Goal: Use online tool/utility

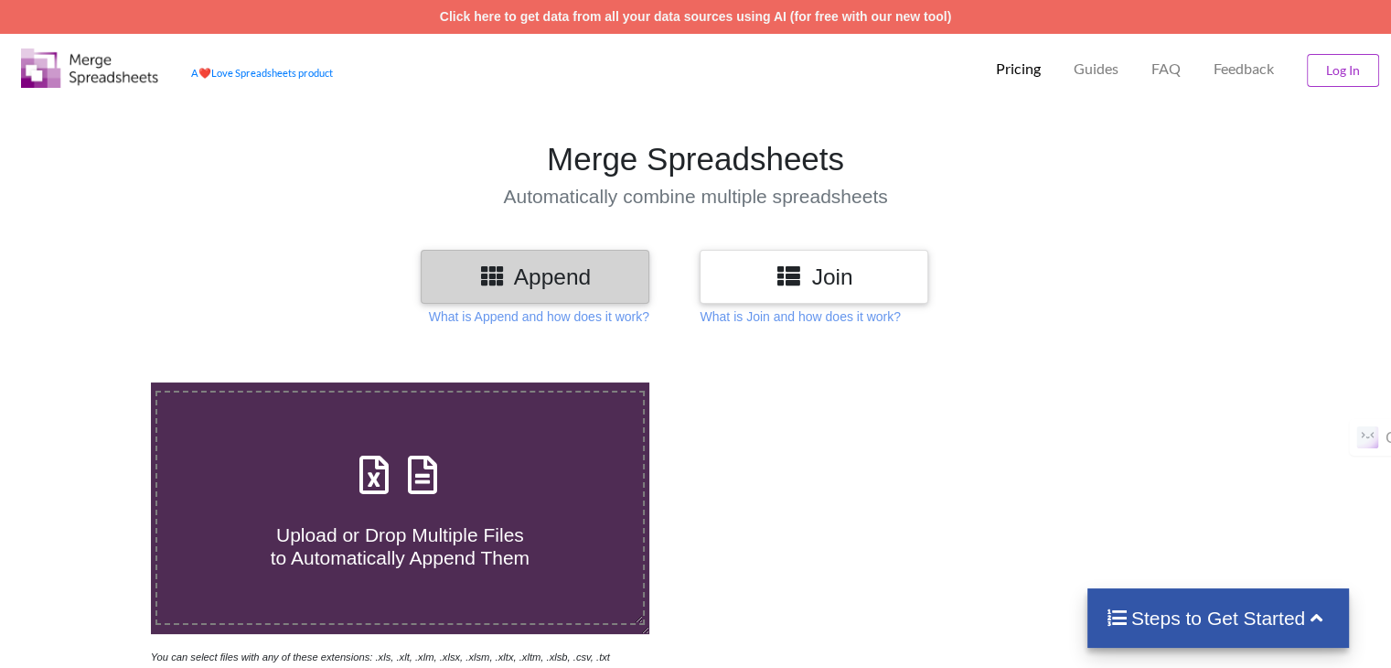
click at [504, 269] on icon at bounding box center [492, 274] width 27 height 23
click at [440, 488] on span at bounding box center [399, 476] width 97 height 43
click at [95, 382] on input "Upload or Drop Multiple Files to Automatically Append Them" at bounding box center [95, 382] width 0 height 0
type input "C:\fakepath\jte_1759090584147.xlsx"
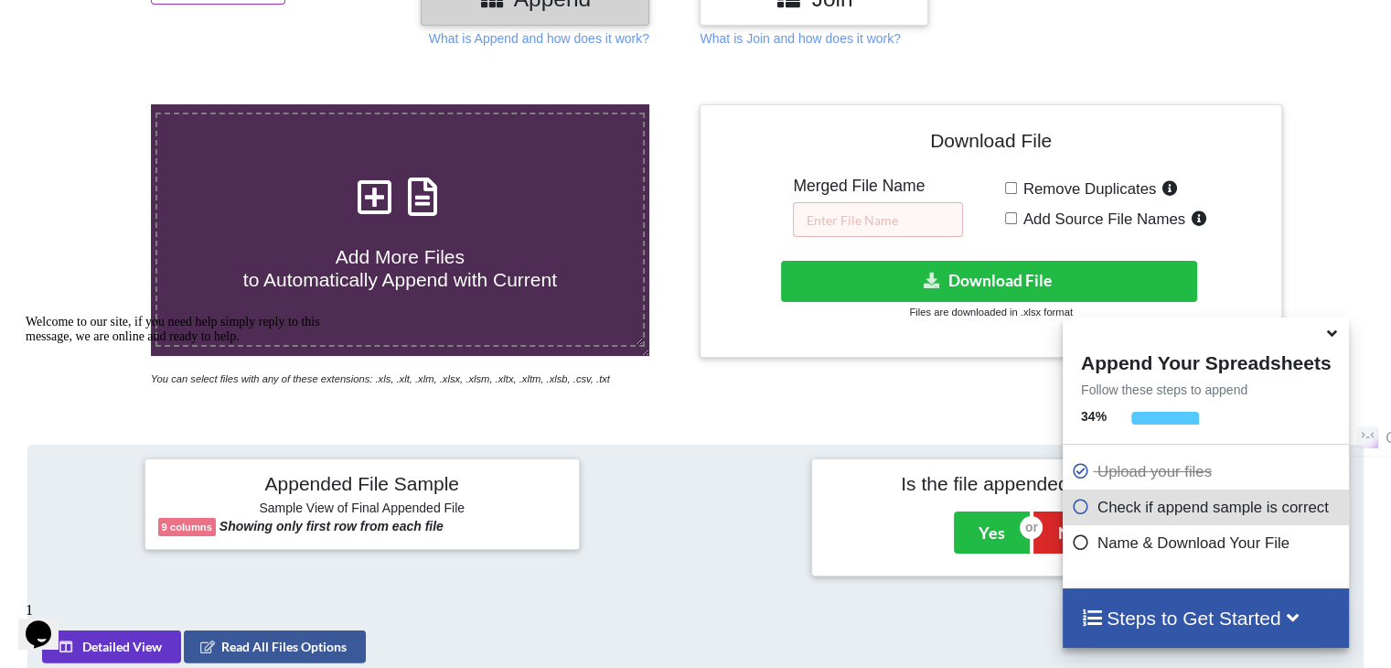
scroll to position [264, 0]
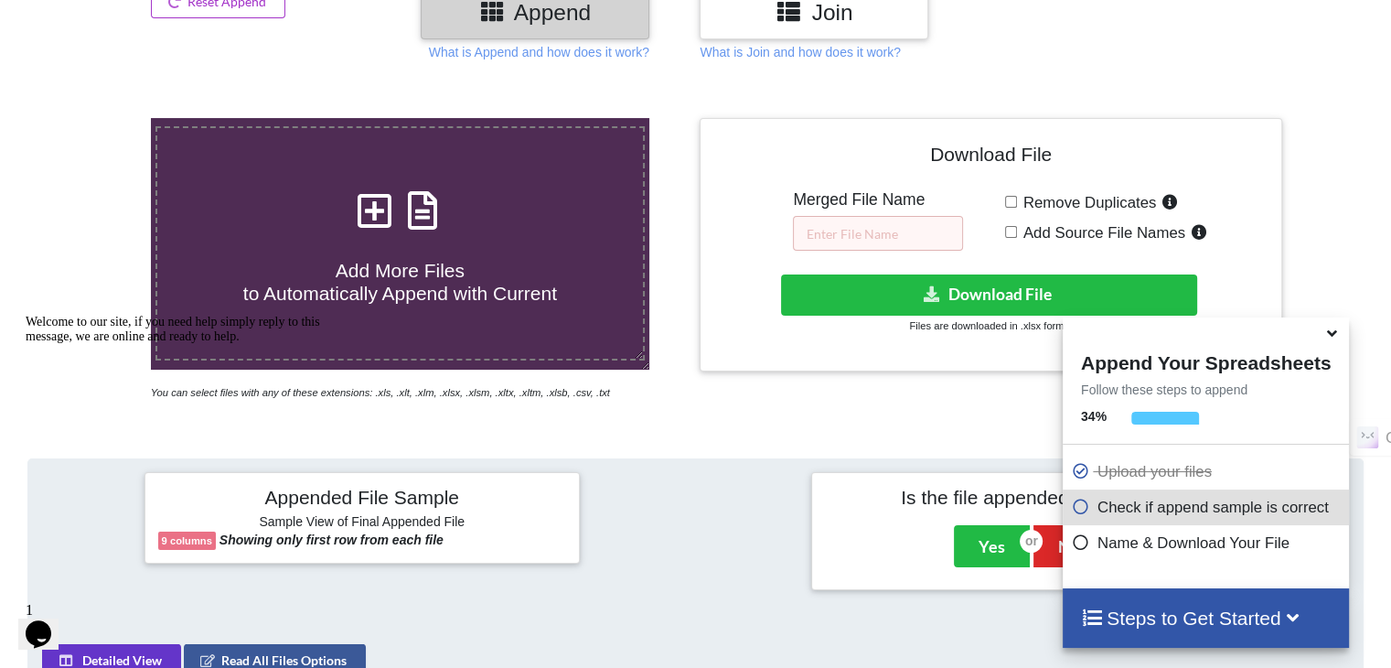
click at [1013, 194] on div "Remove Duplicates Add Source File Names" at bounding box center [1136, 220] width 263 height 60
click at [1010, 202] on input "Remove Duplicates" at bounding box center [1011, 202] width 12 height 12
checkbox input "true"
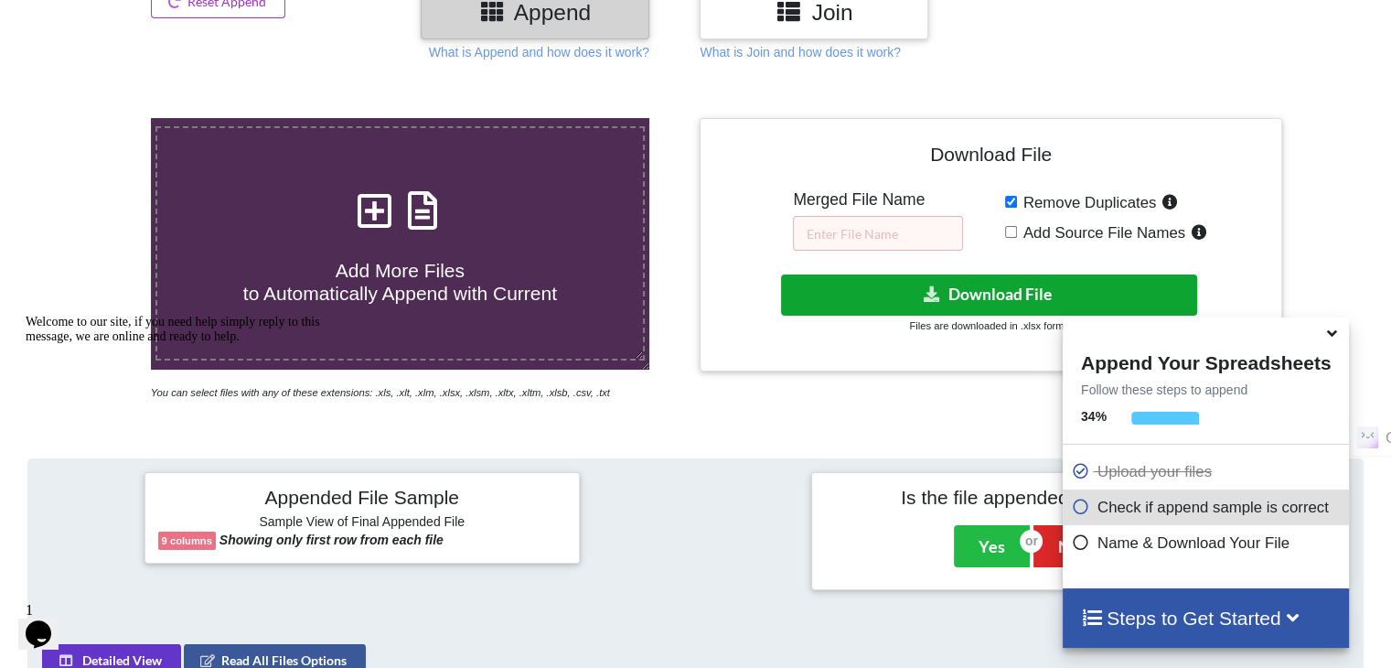
click at [981, 295] on button "Download File" at bounding box center [989, 294] width 416 height 41
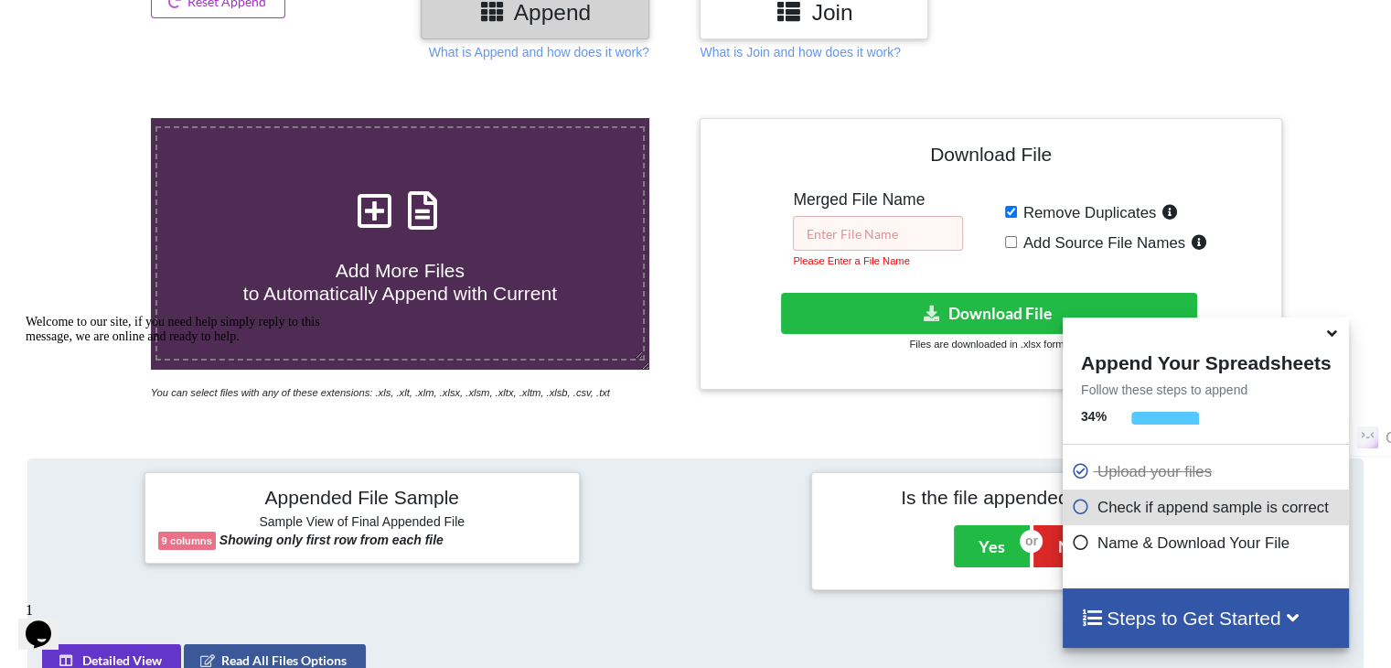
click at [862, 242] on input "text" at bounding box center [878, 233] width 170 height 35
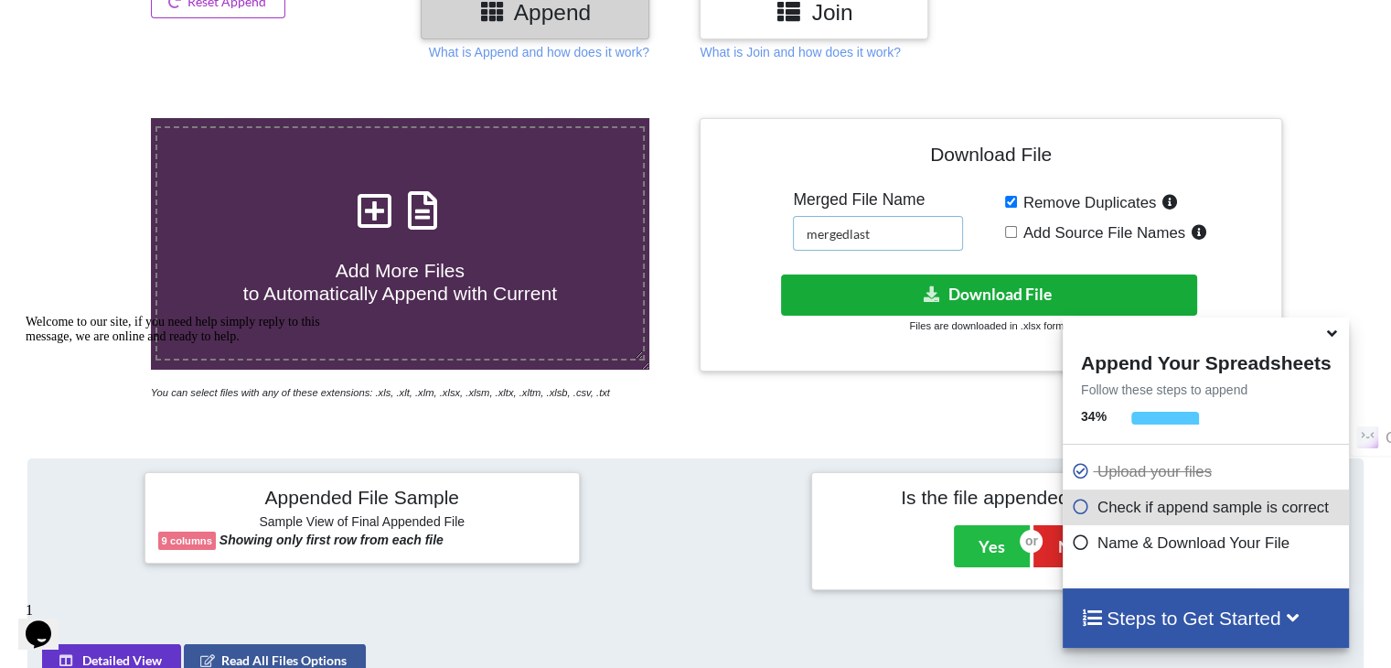
type input "mergedlast"
click at [879, 280] on button "Download File" at bounding box center [989, 294] width 416 height 41
